Goal: Task Accomplishment & Management: Use online tool/utility

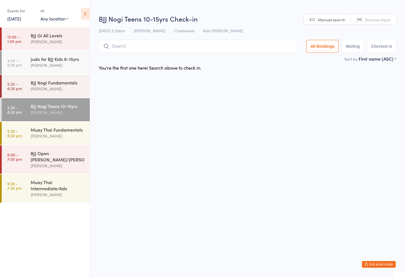
click at [55, 55] on div "Judo for BJJ Kids 6-15yrs [PERSON_NAME]" at bounding box center [60, 62] width 59 height 22
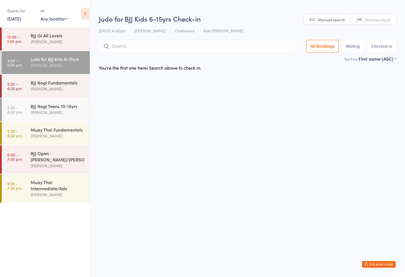
click at [118, 52] on input "search" at bounding box center [198, 46] width 198 height 13
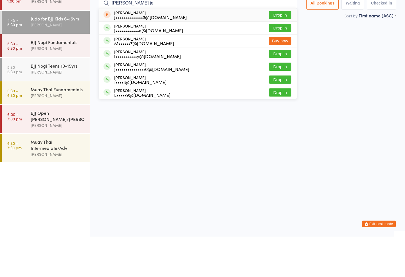
type input "[PERSON_NAME] je"
click at [275, 64] on button "Drop in" at bounding box center [280, 68] width 22 height 8
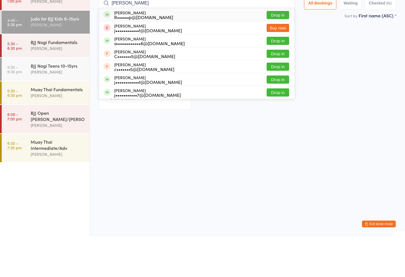
type input "[PERSON_NAME]"
click at [120, 51] on div "[PERSON_NAME] R••••••p@[DOMAIN_NAME]" at bounding box center [143, 55] width 59 height 9
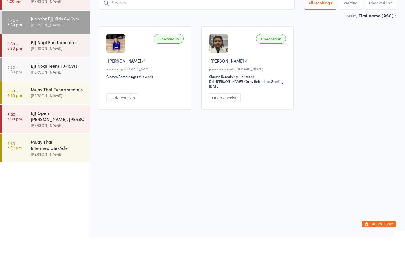
click at [70, 127] on div "Muay Thai Fundamentals" at bounding box center [58, 130] width 54 height 6
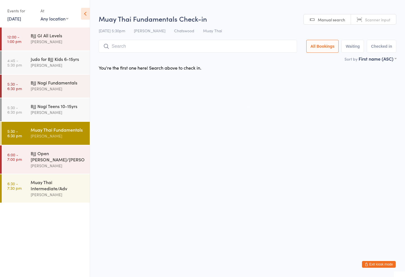
click at [196, 46] on input "search" at bounding box center [198, 46] width 198 height 13
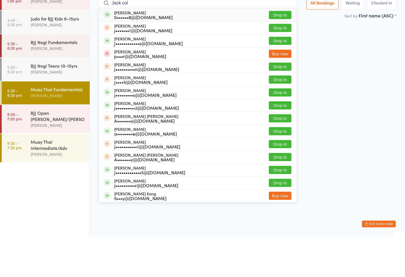
type input "Jack col"
click at [280, 51] on button "Drop in" at bounding box center [280, 55] width 22 height 8
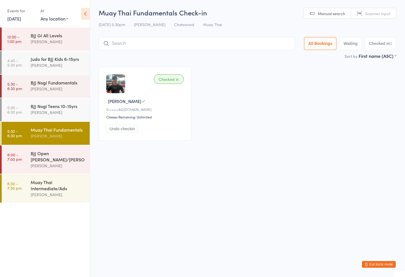
click at [35, 105] on div "BJJ Nogi Teens 10-15yrs" at bounding box center [58, 106] width 54 height 6
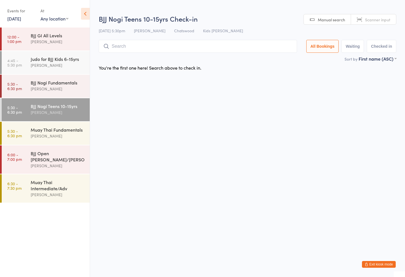
click at [136, 50] on input "search" at bounding box center [198, 46] width 198 height 13
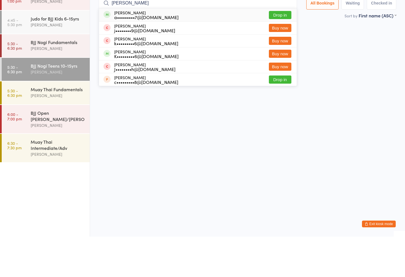
type input "[PERSON_NAME]"
click at [283, 51] on button "Drop in" at bounding box center [280, 55] width 22 height 8
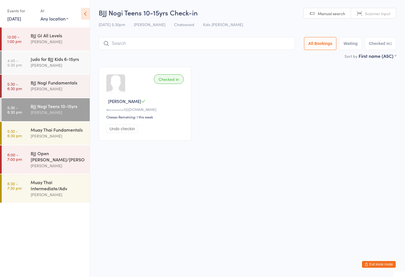
click at [147, 38] on input "search" at bounding box center [197, 43] width 196 height 13
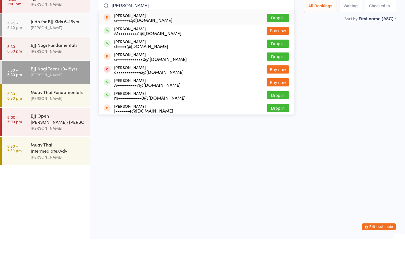
type input "[PERSON_NAME]"
click at [361, 62] on div "Checked in [PERSON_NAME] N a•••••••••7@[DOMAIN_NAME] Classes Remaining: 1 this …" at bounding box center [247, 104] width 307 height 84
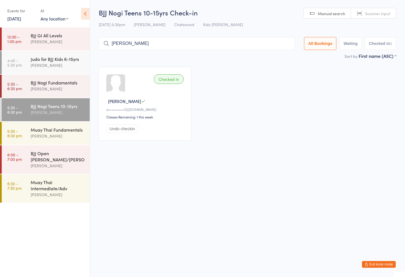
click at [54, 83] on div "BJJ Nogi Fundamentals" at bounding box center [58, 83] width 54 height 6
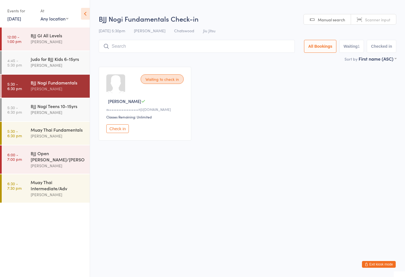
click at [171, 45] on input "search" at bounding box center [197, 46] width 196 height 13
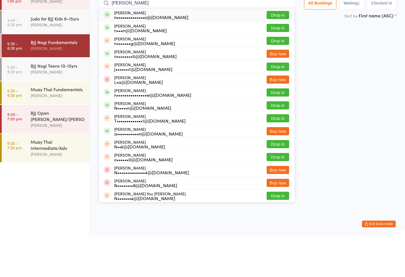
type input "[PERSON_NAME]"
click at [280, 51] on button "Drop in" at bounding box center [277, 55] width 22 height 8
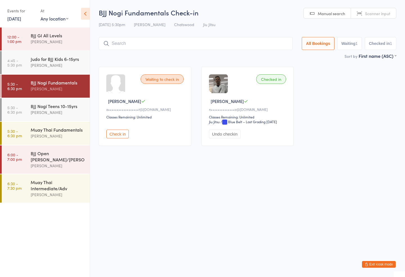
click at [133, 38] on input "search" at bounding box center [196, 43] width 194 height 13
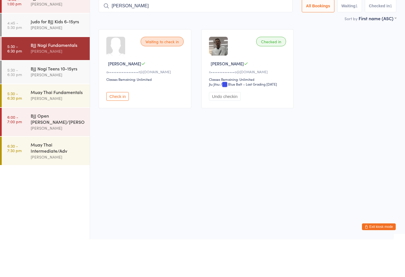
type input "[PERSON_NAME]"
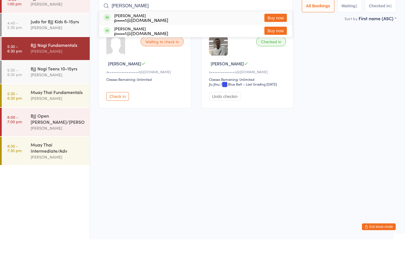
click at [58, 98] on div "BJJ Nogi Teens 10-15yrs [PERSON_NAME]" at bounding box center [60, 109] width 59 height 22
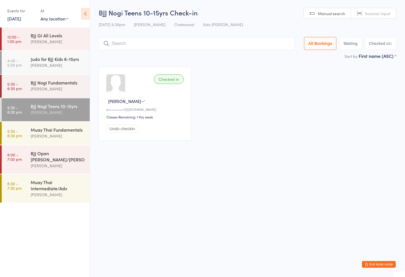
click at [67, 133] on div "Muay Thai Fundamentals" at bounding box center [58, 130] width 54 height 6
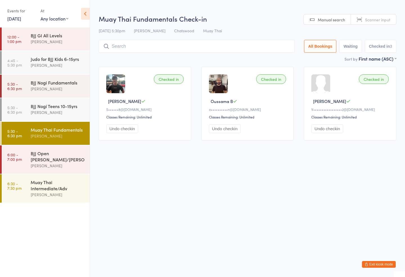
click at [197, 41] on input "search" at bounding box center [197, 46] width 196 height 13
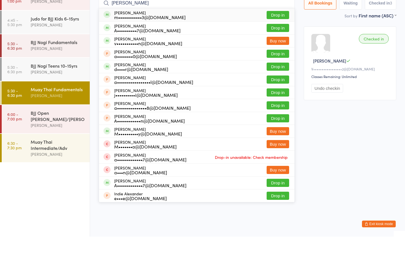
type input "[PERSON_NAME]"
click at [273, 64] on button "Drop in" at bounding box center [277, 68] width 22 height 8
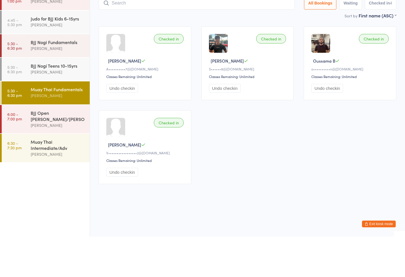
click at [60, 80] on div "BJJ Nogi Fundamentals" at bounding box center [58, 83] width 54 height 6
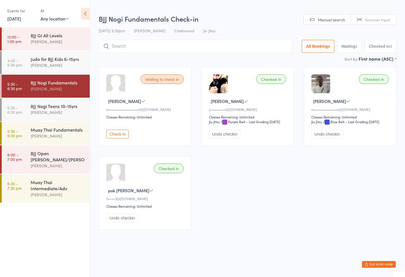
click at [145, 46] on input "search" at bounding box center [196, 46] width 194 height 13
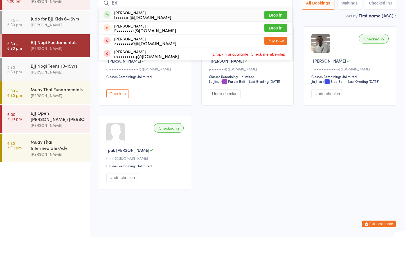
type input "Erf"
click at [273, 51] on button "Drop in" at bounding box center [275, 55] width 22 height 8
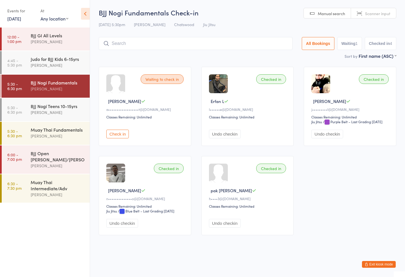
click at [69, 125] on div "Muay Thai Fundamentals [PERSON_NAME]" at bounding box center [60, 133] width 59 height 22
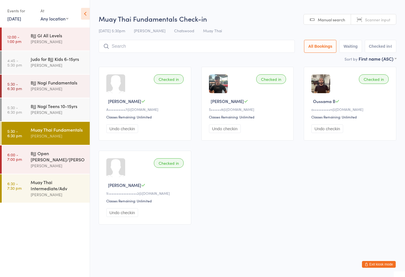
click at [170, 44] on input "search" at bounding box center [197, 46] width 196 height 13
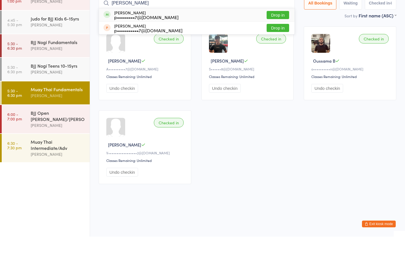
type input "[PERSON_NAME]"
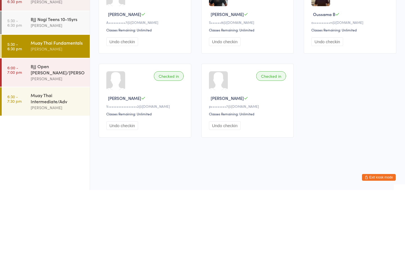
click at [51, 179] on div "Muay Thai Intermediate/Adv" at bounding box center [58, 185] width 54 height 12
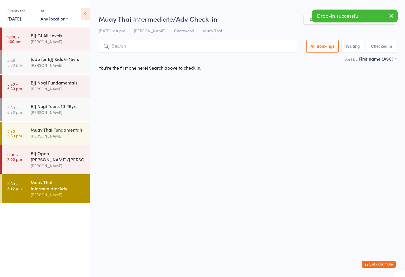
click at [186, 38] on div "Muay Thai Intermediate/Adv Check-in [DATE] 6:30pm [PERSON_NAME] Muay Thai Manua…" at bounding box center [247, 35] width 297 height 42
click at [154, 43] on input "search" at bounding box center [198, 46] width 198 height 13
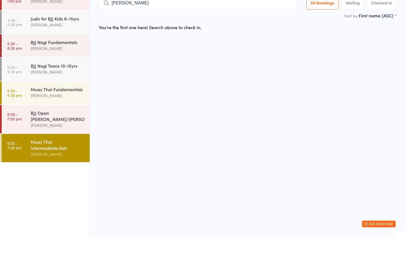
type input "[PERSON_NAME]"
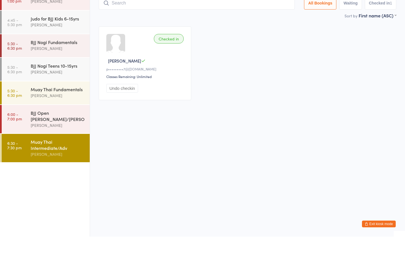
click at [74, 127] on div "Muay Thai Fundamentals" at bounding box center [58, 130] width 54 height 6
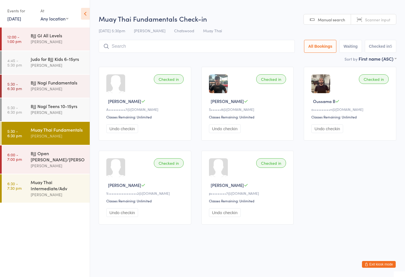
click at [170, 56] on div "Muay Thai Fundamentals Check-in [DATE] 5:30pm [PERSON_NAME] Muay Thai Manual se…" at bounding box center [247, 35] width 297 height 42
click at [270, 35] on div "[DATE] 5:30pm [PERSON_NAME] Muay Thai" at bounding box center [247, 30] width 297 height 9
click at [249, 44] on input "search" at bounding box center [197, 46] width 196 height 13
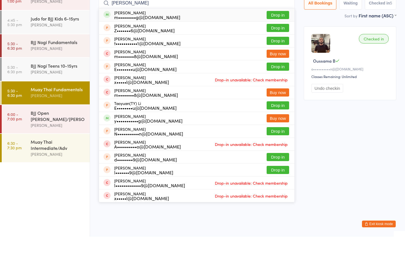
type input "[PERSON_NAME]"
click at [271, 51] on button "Drop in" at bounding box center [277, 55] width 22 height 8
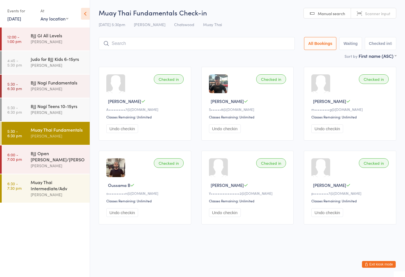
click at [169, 49] on input "search" at bounding box center [197, 43] width 196 height 13
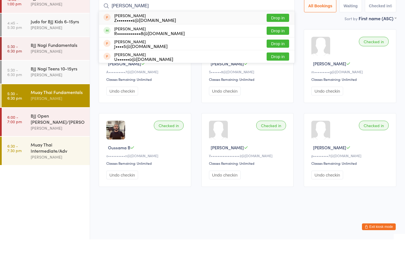
type input "[PERSON_NAME]"
click at [276, 64] on button "Drop in" at bounding box center [277, 68] width 22 height 8
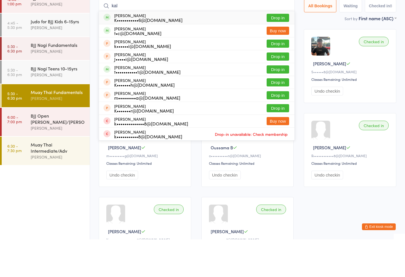
click at [276, 37] on input "kal" at bounding box center [197, 43] width 196 height 13
type input "kal"
click at [269, 51] on button "Drop in" at bounding box center [277, 55] width 22 height 8
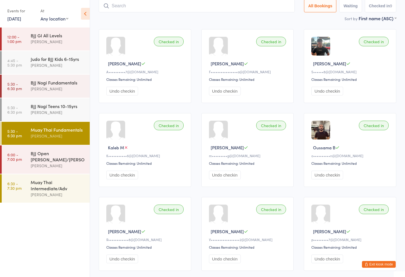
click at [55, 86] on div "[PERSON_NAME]" at bounding box center [58, 89] width 54 height 6
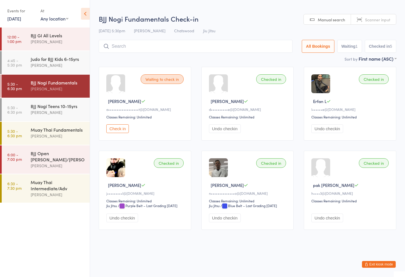
click at [210, 48] on input "search" at bounding box center [196, 46] width 194 height 13
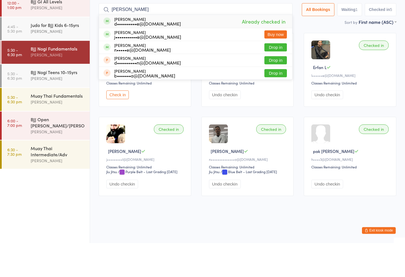
type input "[PERSON_NAME]"
click at [271, 77] on button "Drop in" at bounding box center [275, 81] width 22 height 8
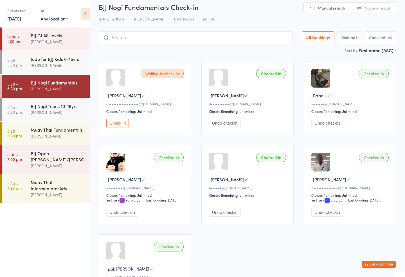
click at [118, 128] on button "Check in" at bounding box center [117, 123] width 22 height 9
